Goal: Communication & Community: Answer question/provide support

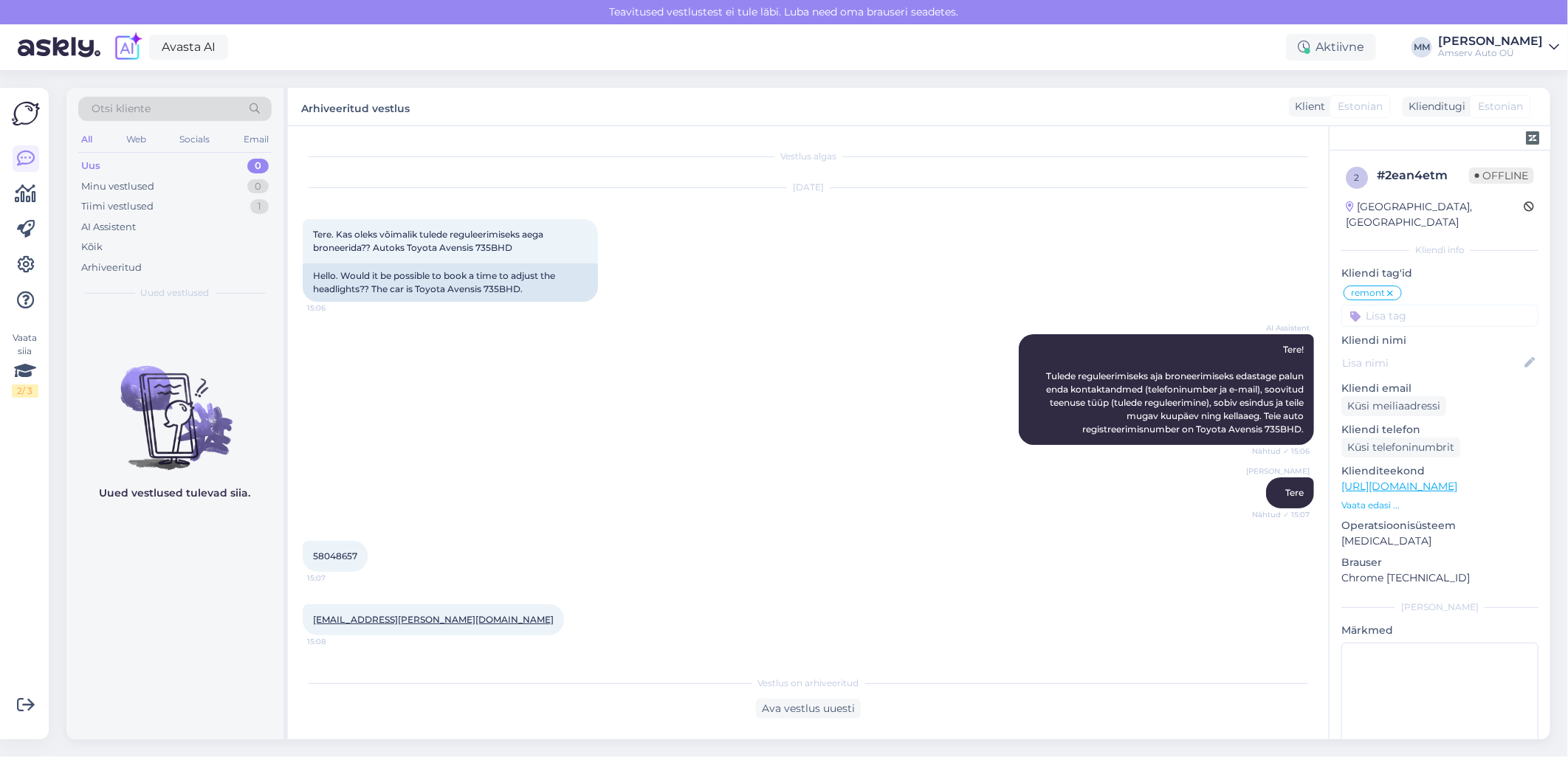
scroll to position [328, 0]
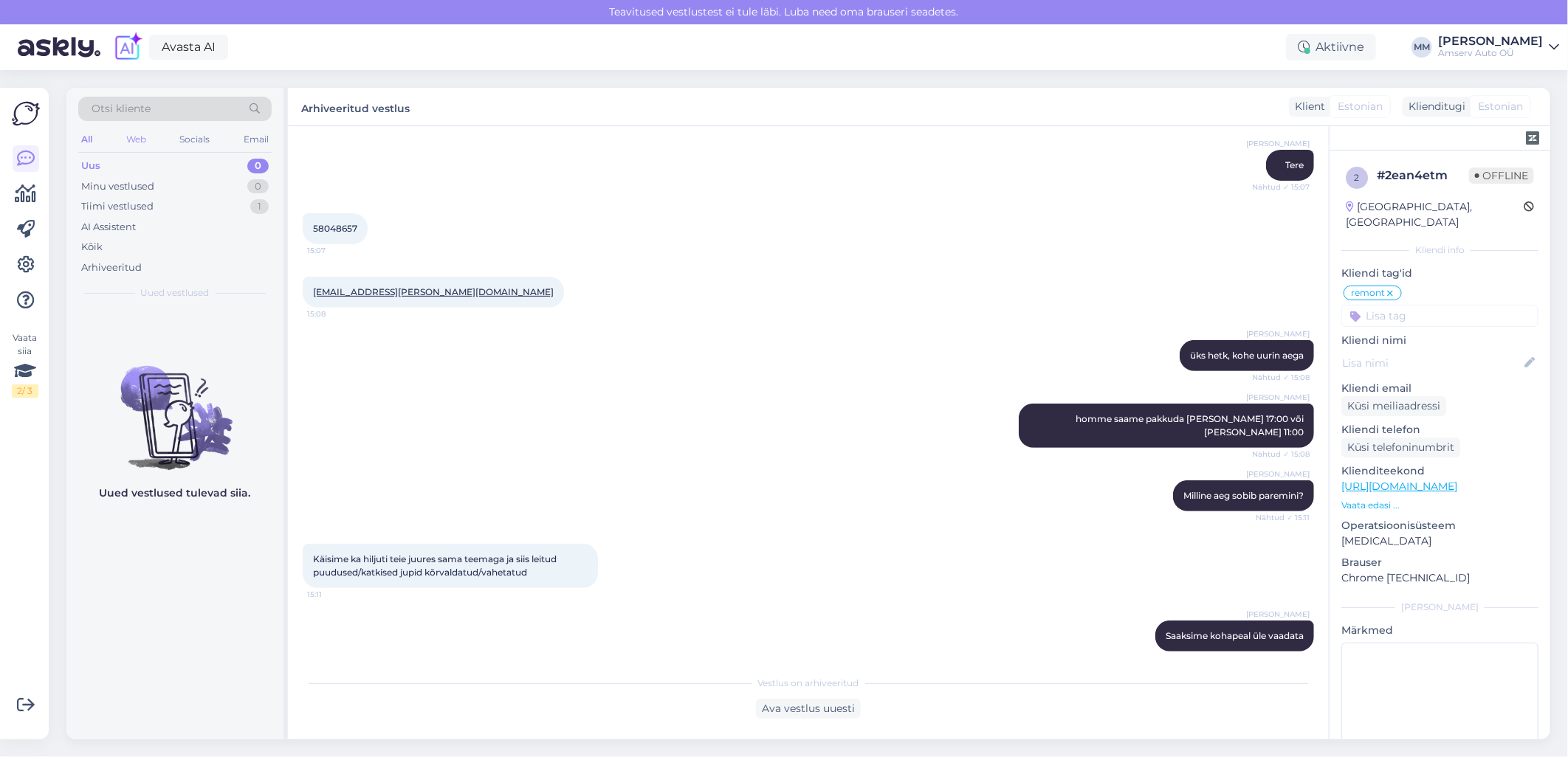
click at [141, 137] on div "Web" at bounding box center [136, 139] width 25 height 19
click at [576, 356] on div "[PERSON_NAME] üks hetk, kohe uurin aega Nähtud ✓ 15:08" at bounding box center [808, 356] width 1012 height 64
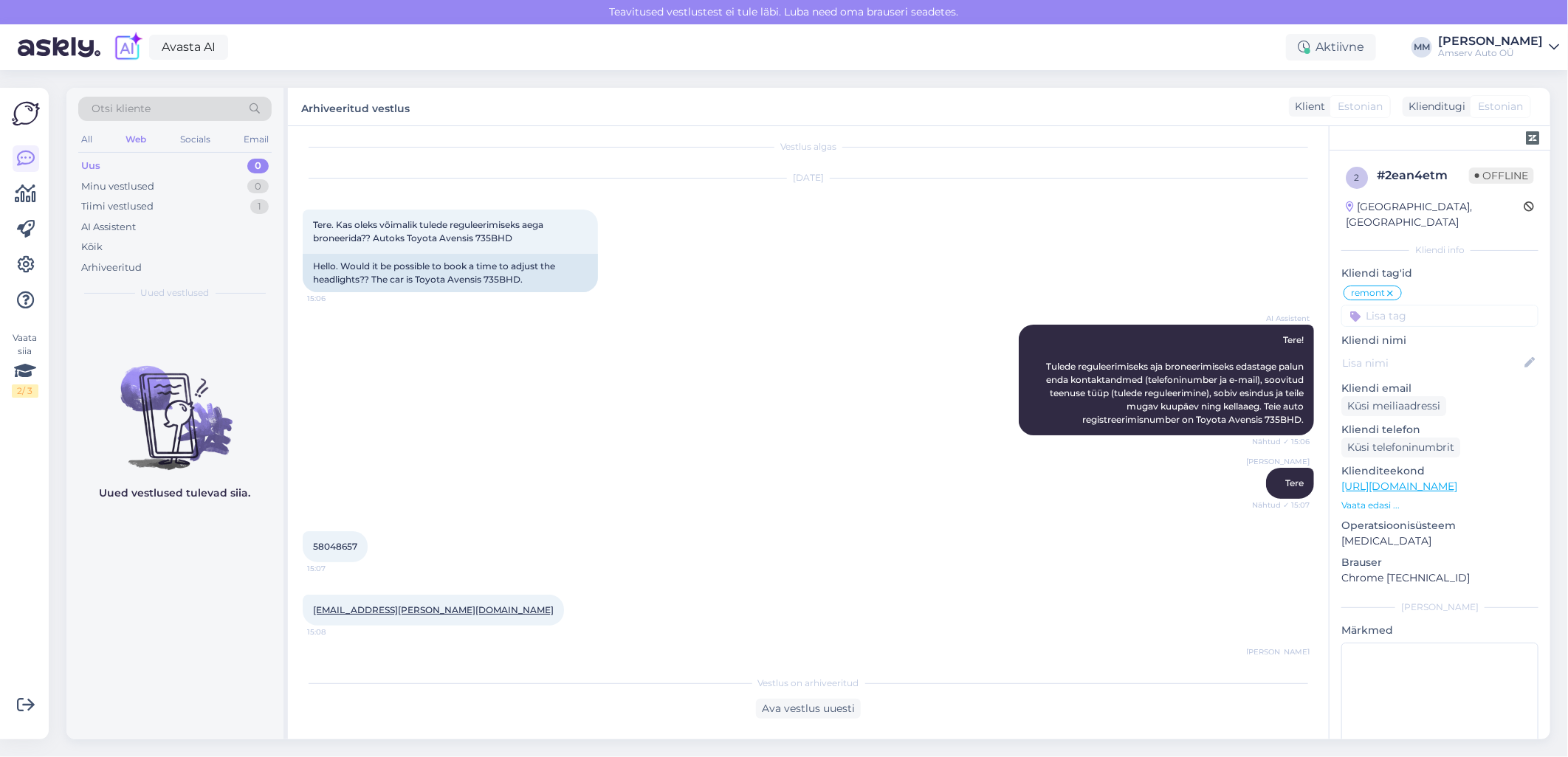
scroll to position [0, 0]
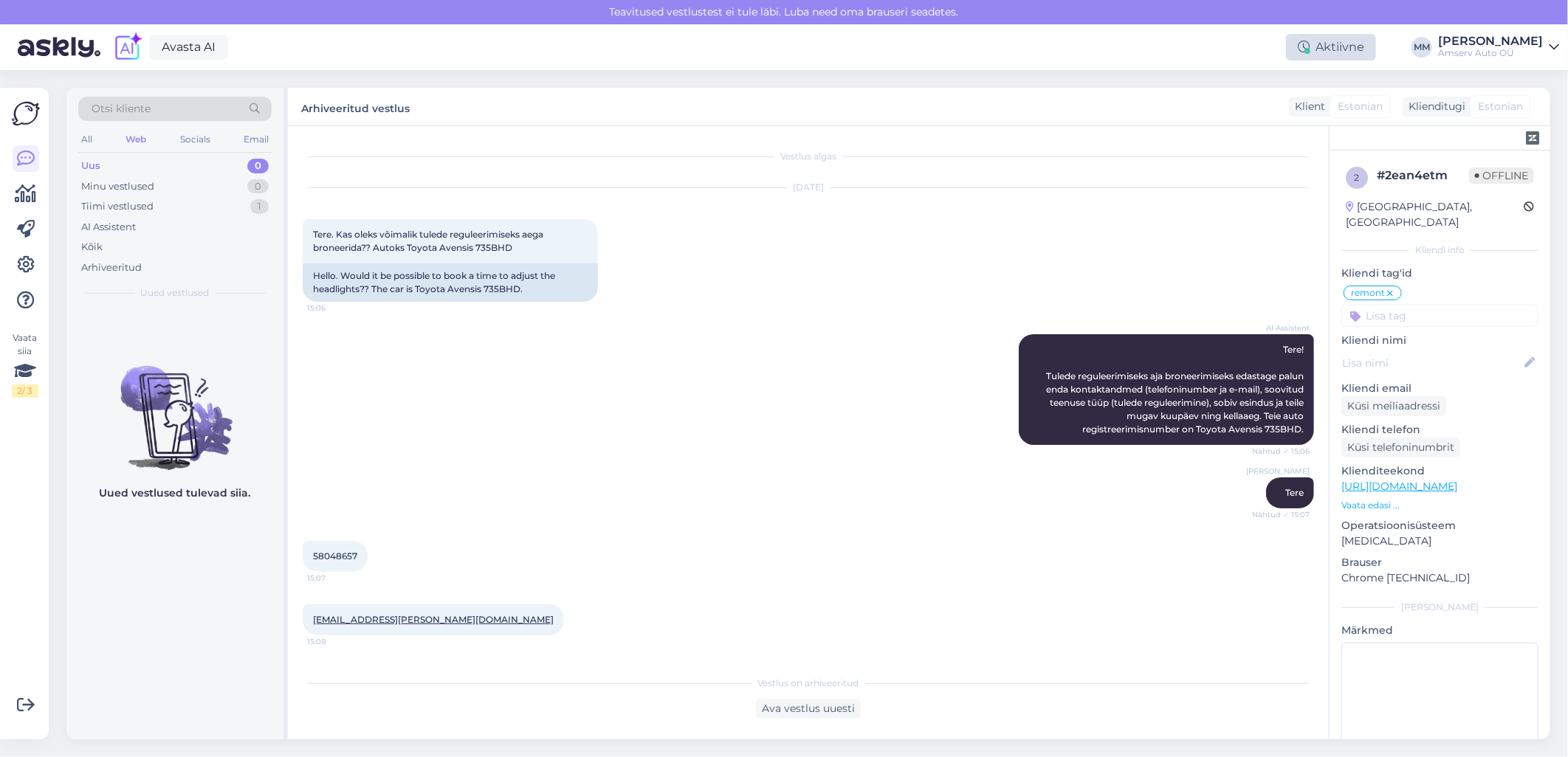
click at [1335, 47] on div "Aktiivne" at bounding box center [1331, 46] width 90 height 26
click at [498, 515] on div "Liili Vahesalu Tere Nähtud ✓ 15:07" at bounding box center [808, 493] width 1012 height 64
click at [1338, 45] on div "Aktiivne" at bounding box center [1331, 46] width 90 height 26
click at [1312, 116] on button "30 minutit" at bounding box center [1331, 115] width 66 height 16
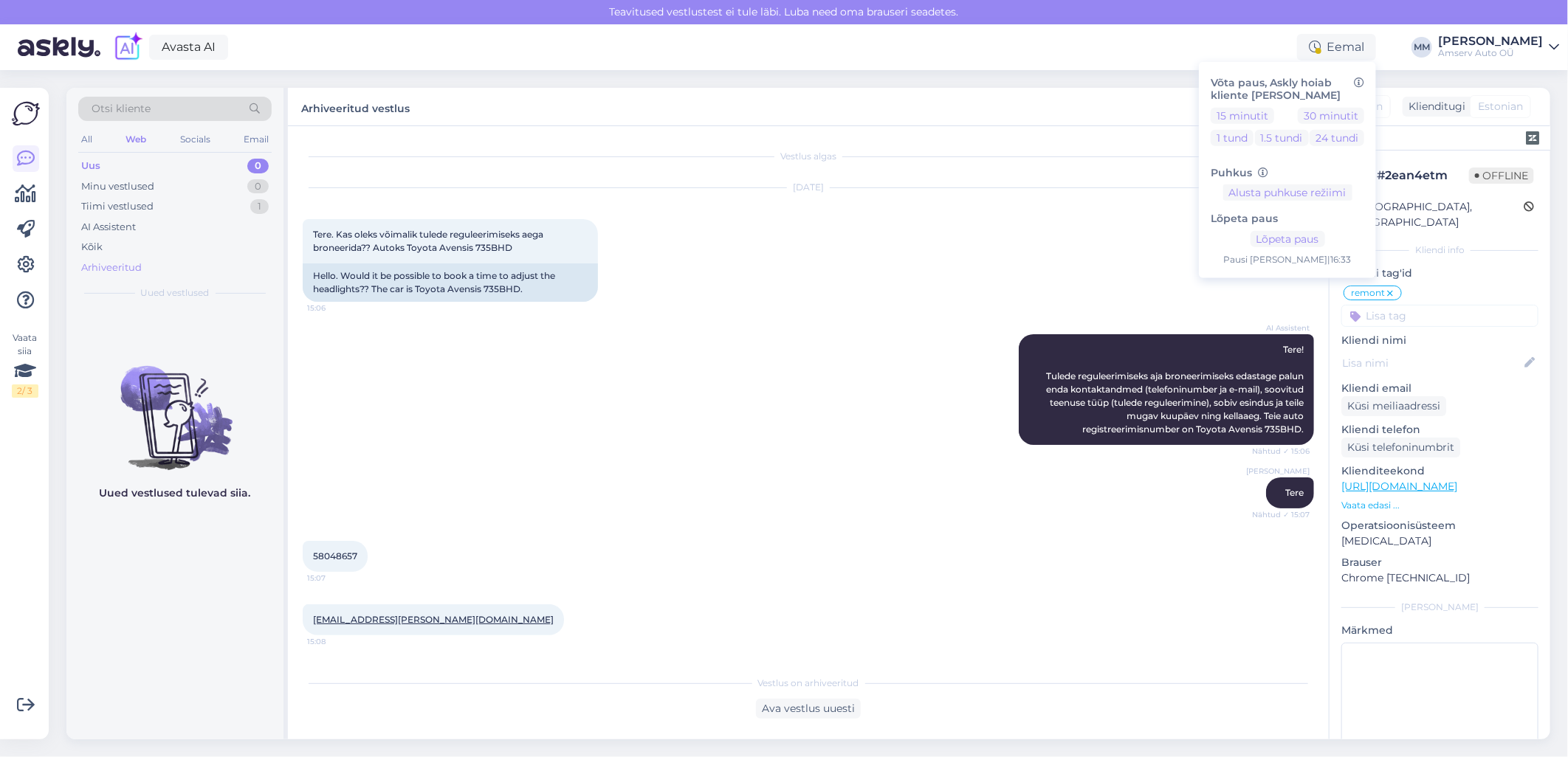
click at [126, 265] on div "Arhiveeritud" at bounding box center [111, 268] width 61 height 15
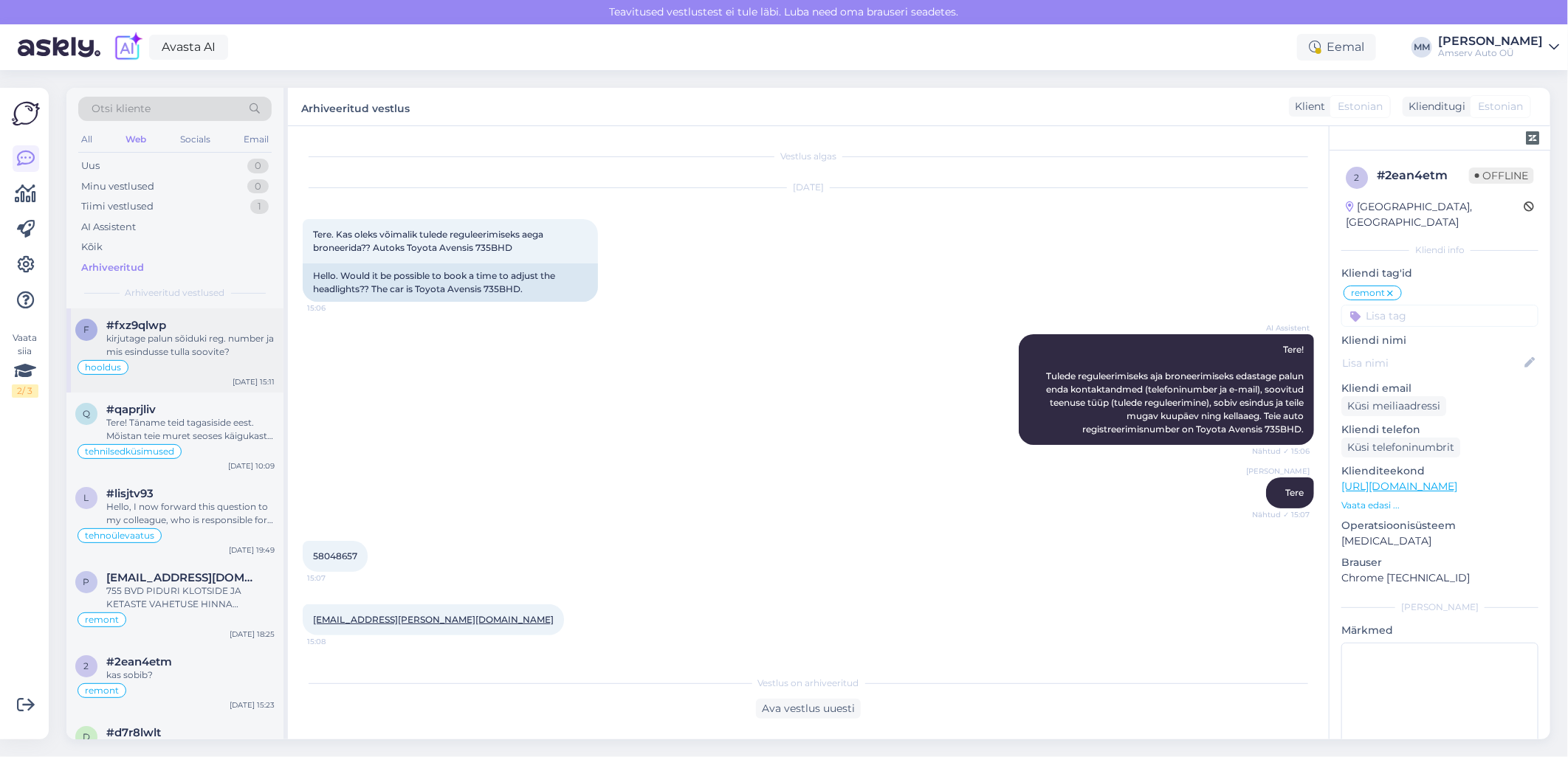
click at [178, 344] on div "kirjutage palun sõiduki reg. number ja mis esindusse tulla soovite?" at bounding box center [190, 345] width 168 height 26
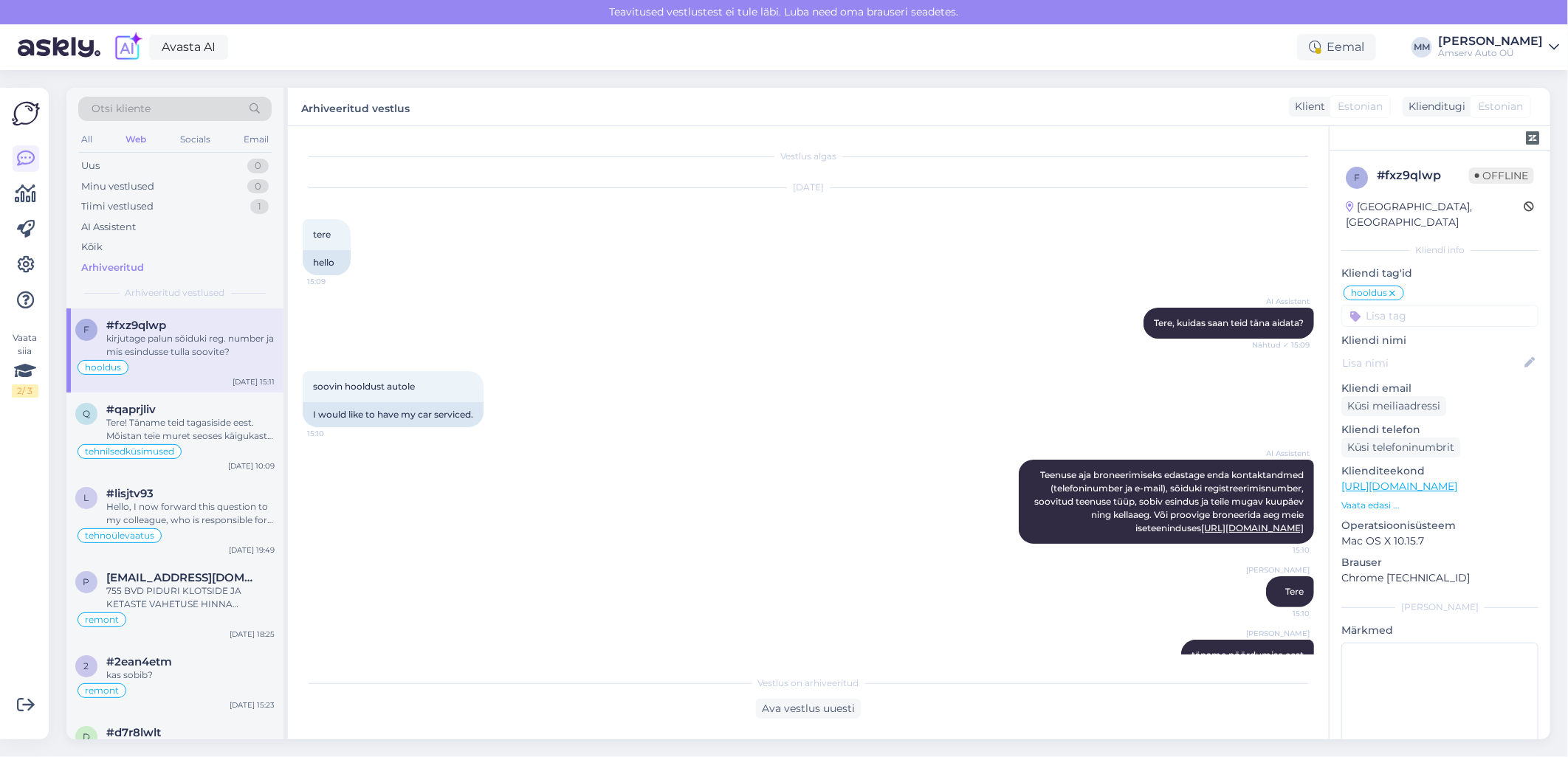
scroll to position [121, 0]
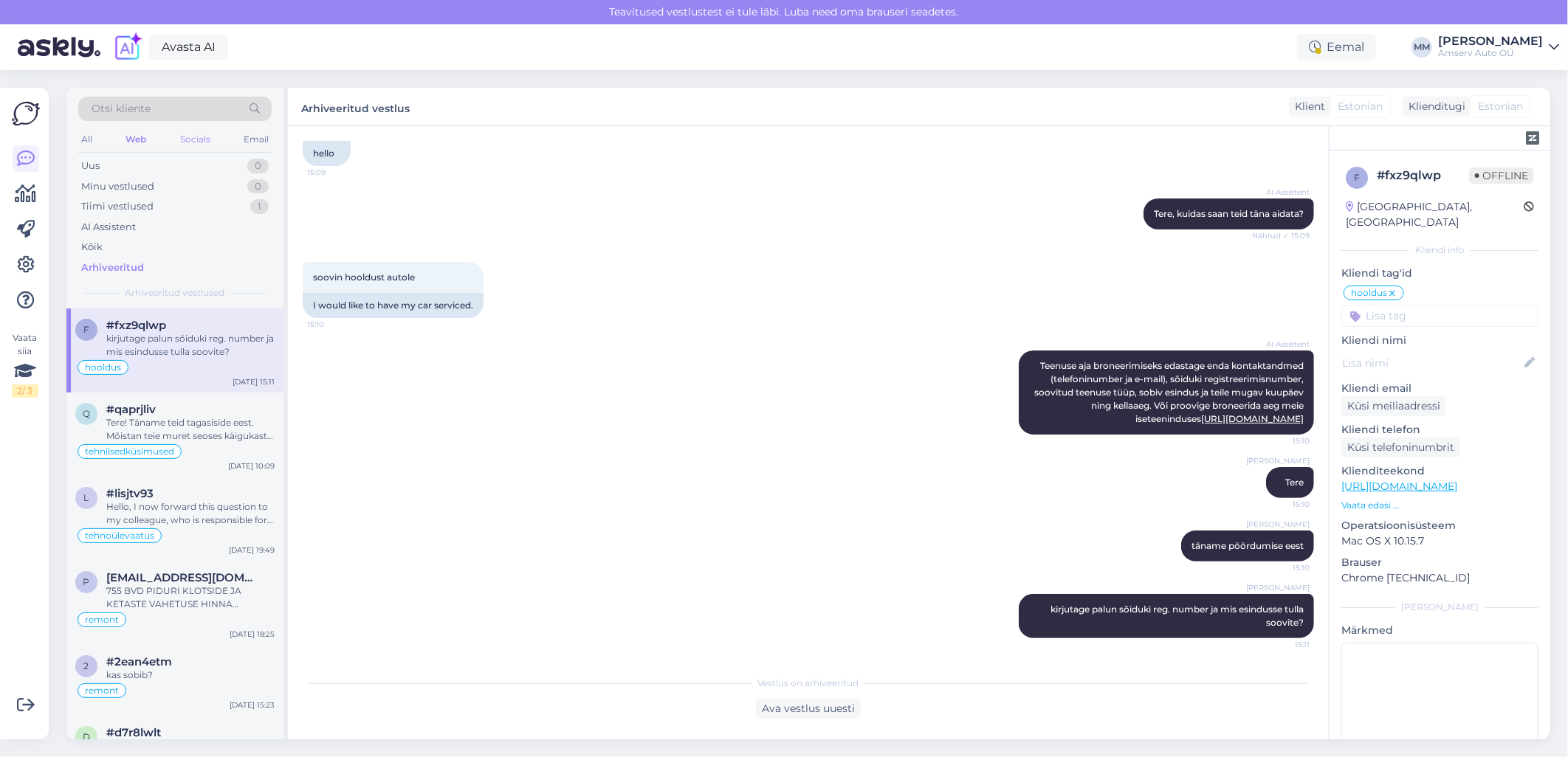
click at [193, 137] on div "Socials" at bounding box center [195, 139] width 36 height 19
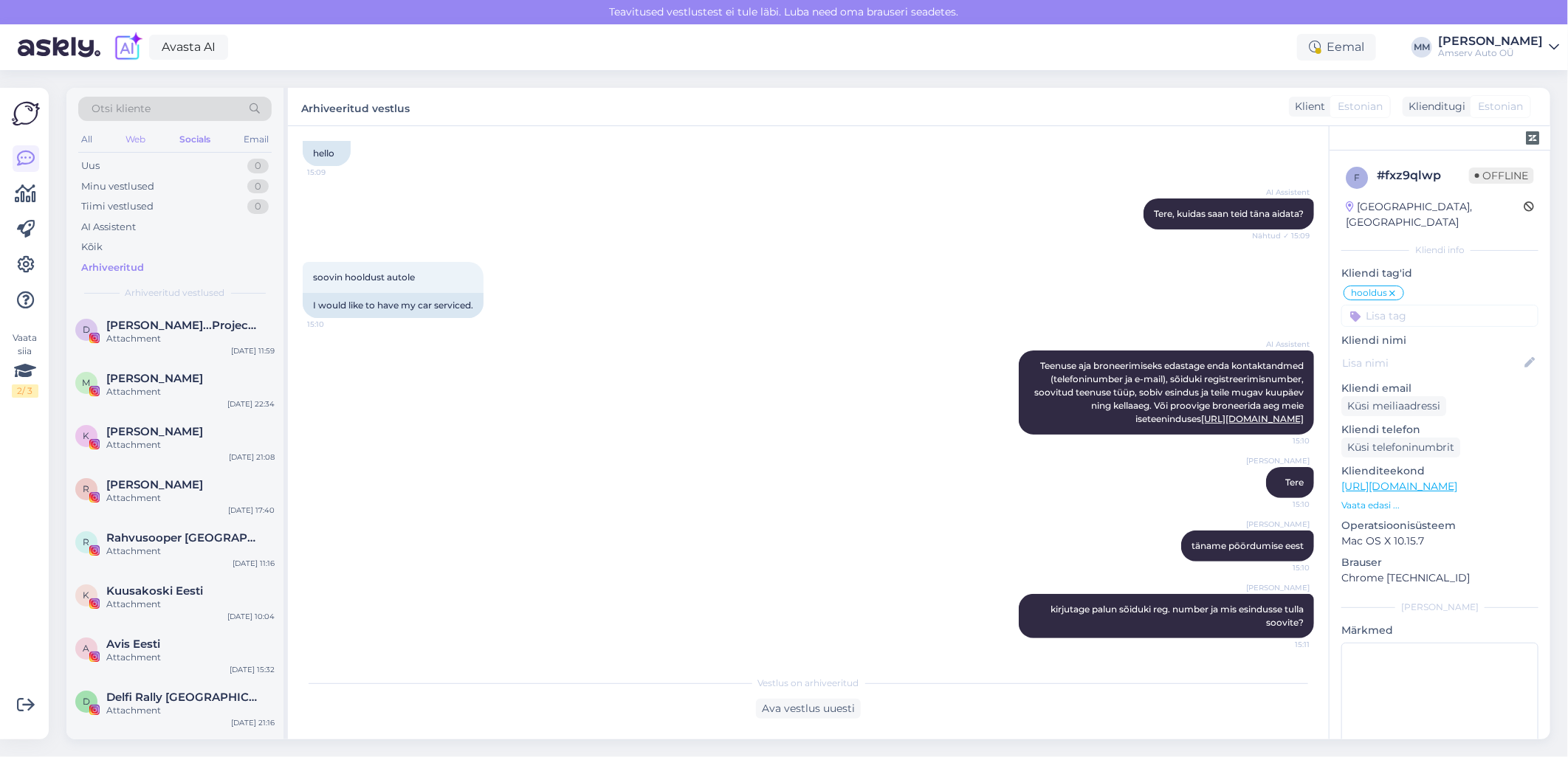
click at [140, 137] on div "Web" at bounding box center [135, 139] width 25 height 19
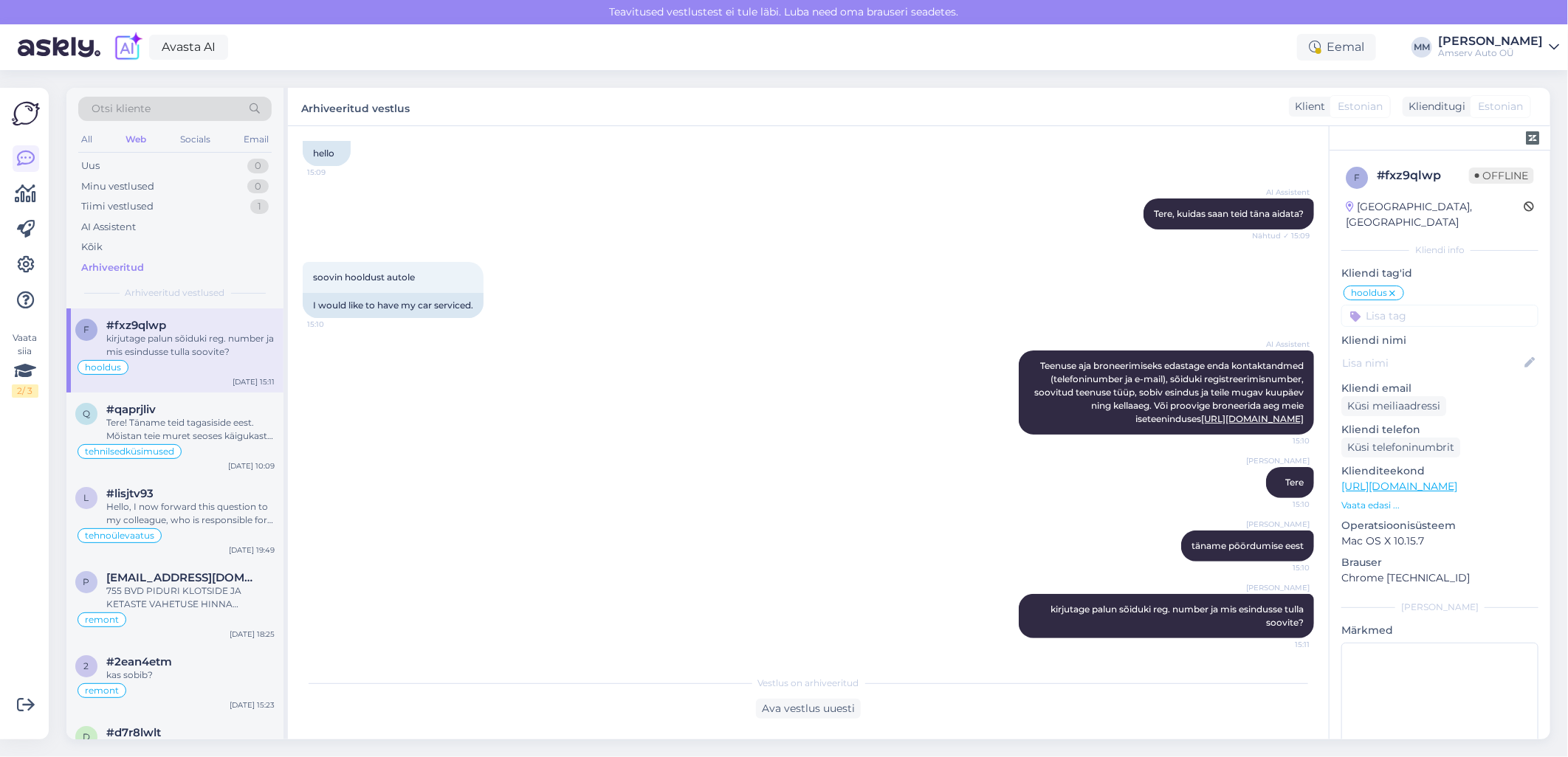
click at [1554, 46] on icon at bounding box center [1553, 46] width 10 height 12
click at [1418, 150] on div "Logi välja" at bounding box center [1427, 150] width 263 height 26
